Goal: Find specific page/section: Find specific page/section

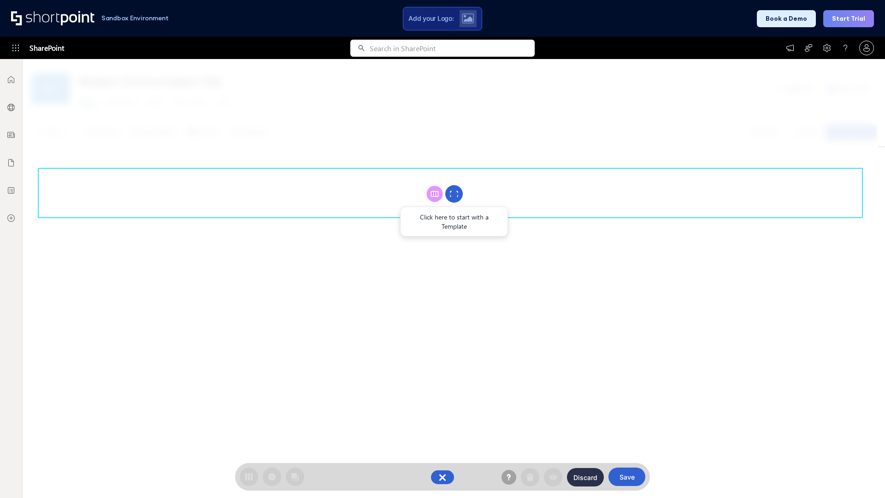
click at [454, 194] on circle at bounding box center [454, 194] width 18 height 18
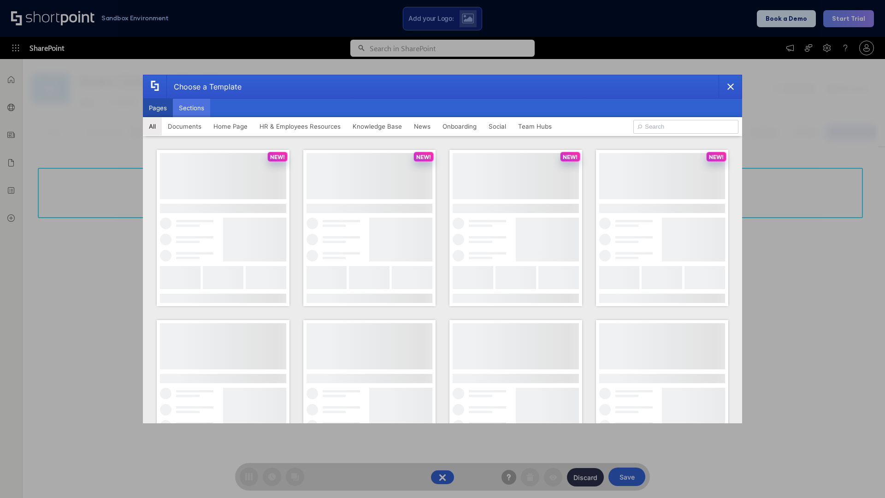
click at [191, 108] on button "Sections" at bounding box center [191, 108] width 37 height 18
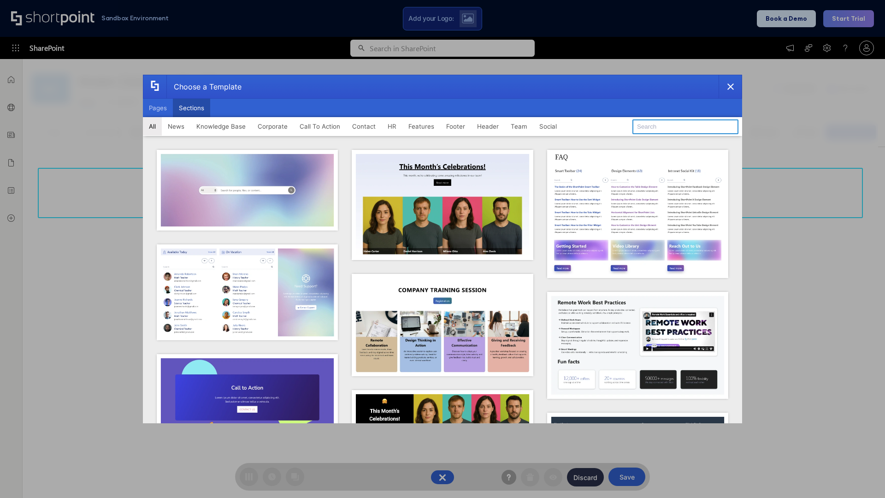
type input "Employees Hub HR"
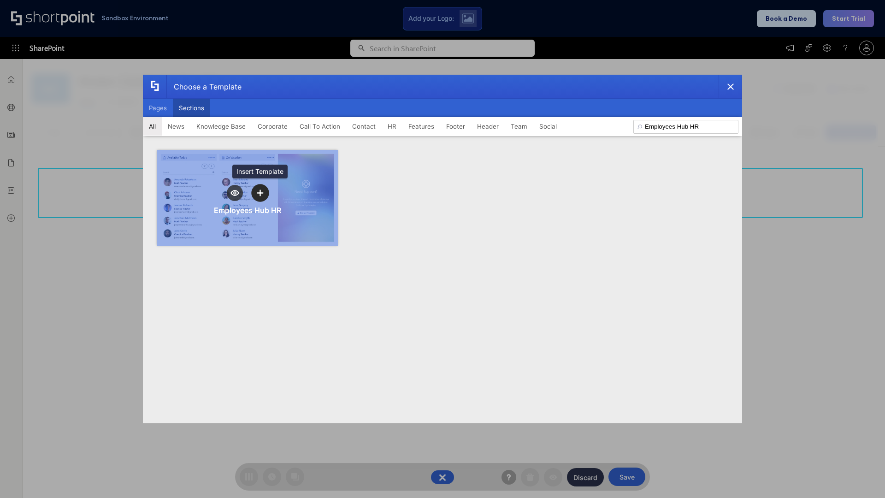
click at [260, 193] on icon "template selector" at bounding box center [260, 193] width 6 height 6
